Goal: Transaction & Acquisition: Purchase product/service

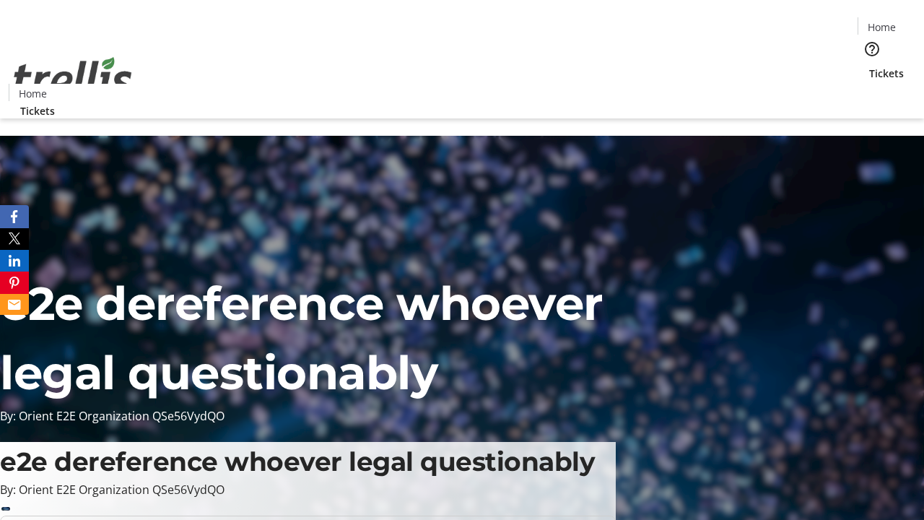
click at [869, 66] on span "Tickets" at bounding box center [886, 73] width 35 height 15
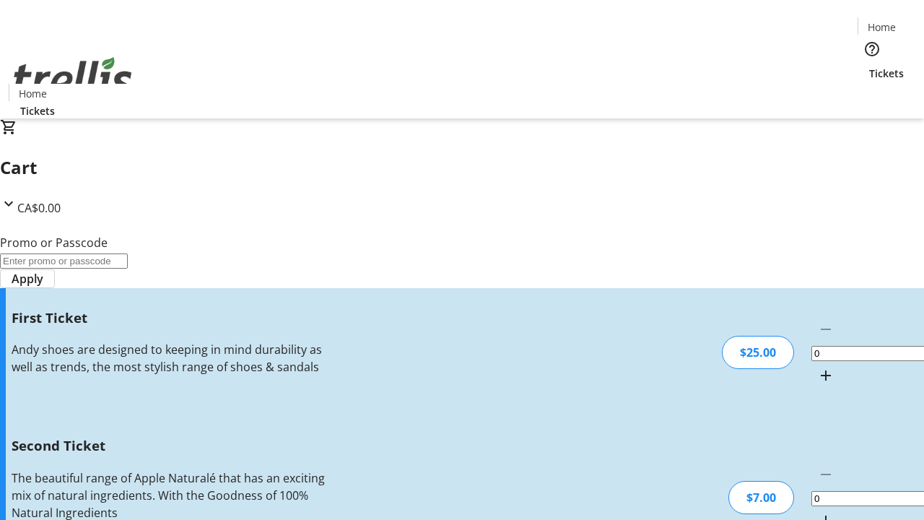
click at [817, 367] on mat-icon "Increment by one" at bounding box center [825, 375] width 17 height 17
type input "1"
click at [817, 512] on mat-icon "Increment by one" at bounding box center [825, 520] width 17 height 17
type input "2"
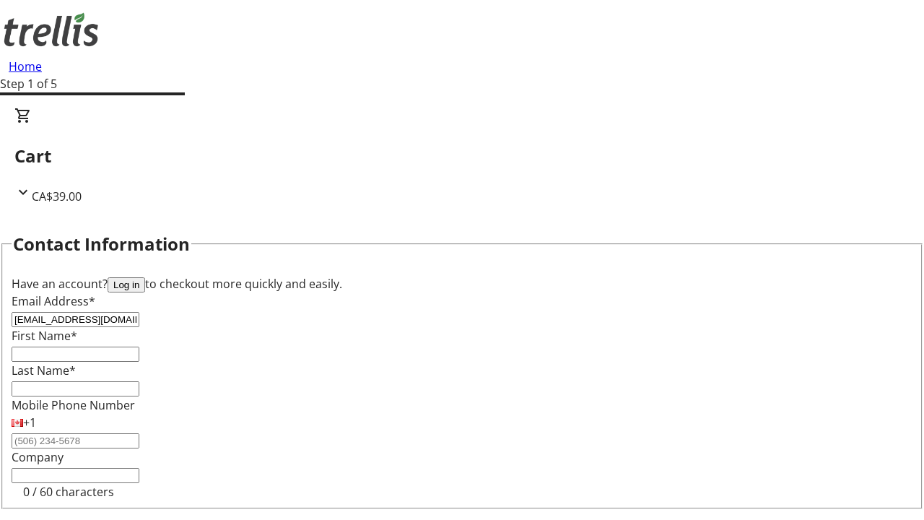
type input "[EMAIL_ADDRESS][DOMAIN_NAME]"
type input "[PERSON_NAME]"
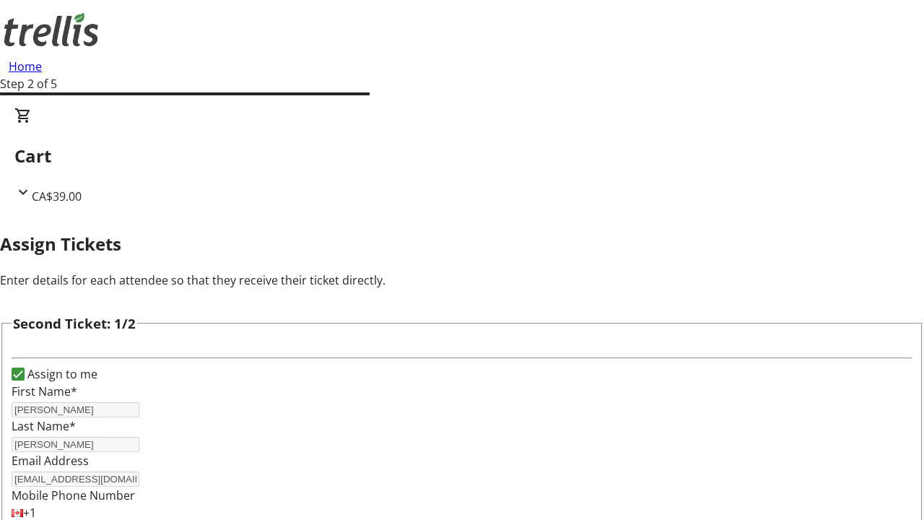
type input "[PERSON_NAME]"
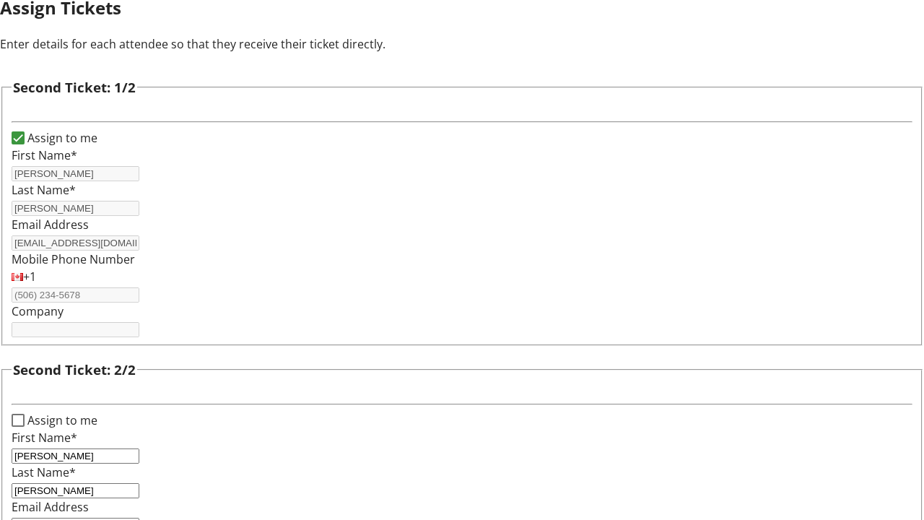
type input "[EMAIL_ADDRESS][DOMAIN_NAME]"
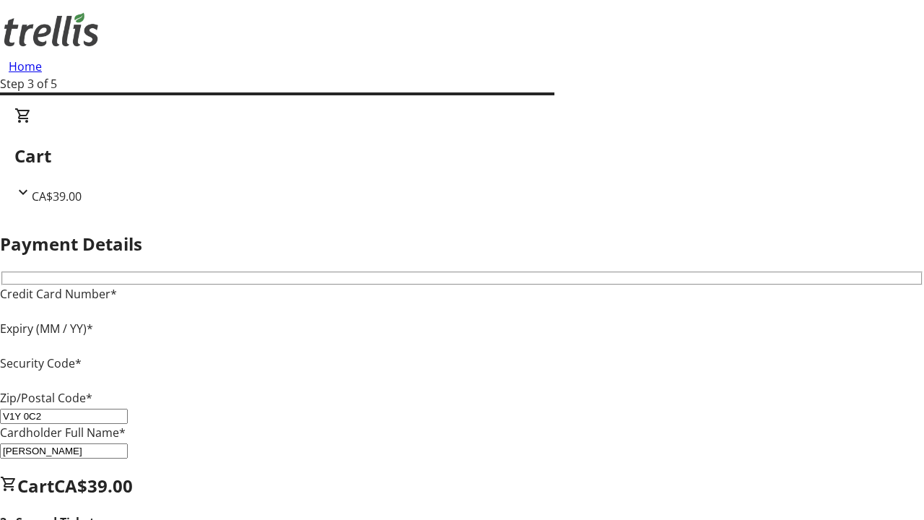
type input "V1Y 0C2"
